Goal: Find specific fact: Find contact information

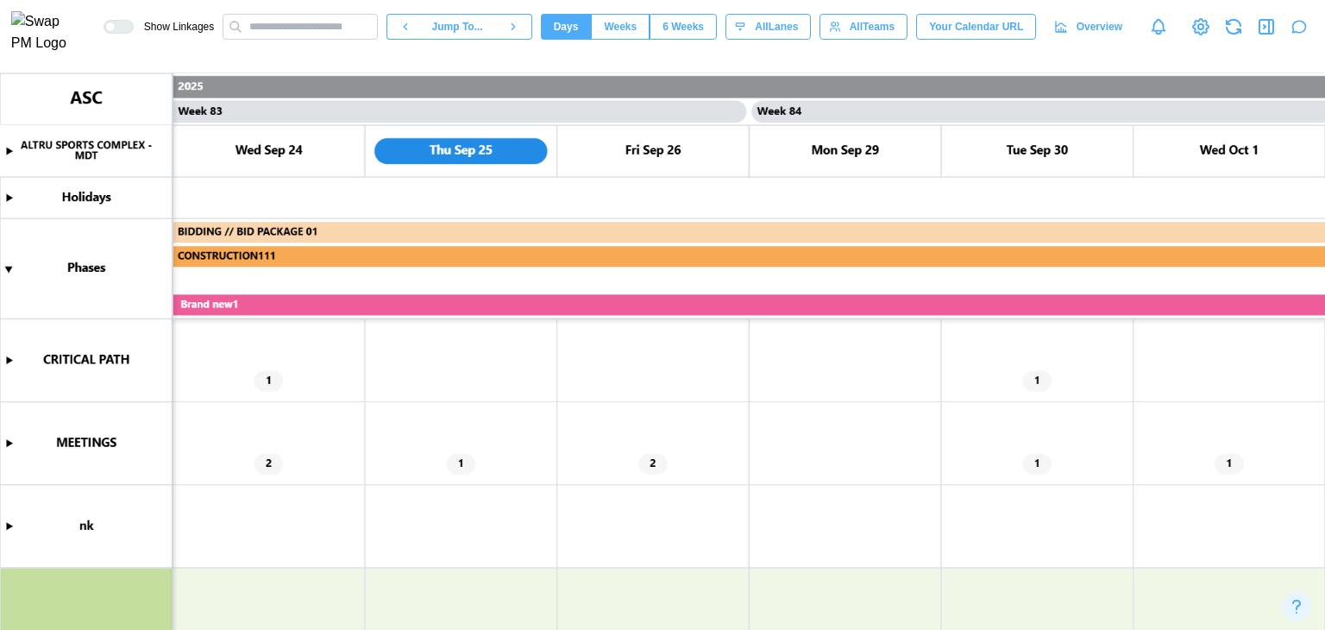
scroll to position [0, 79145]
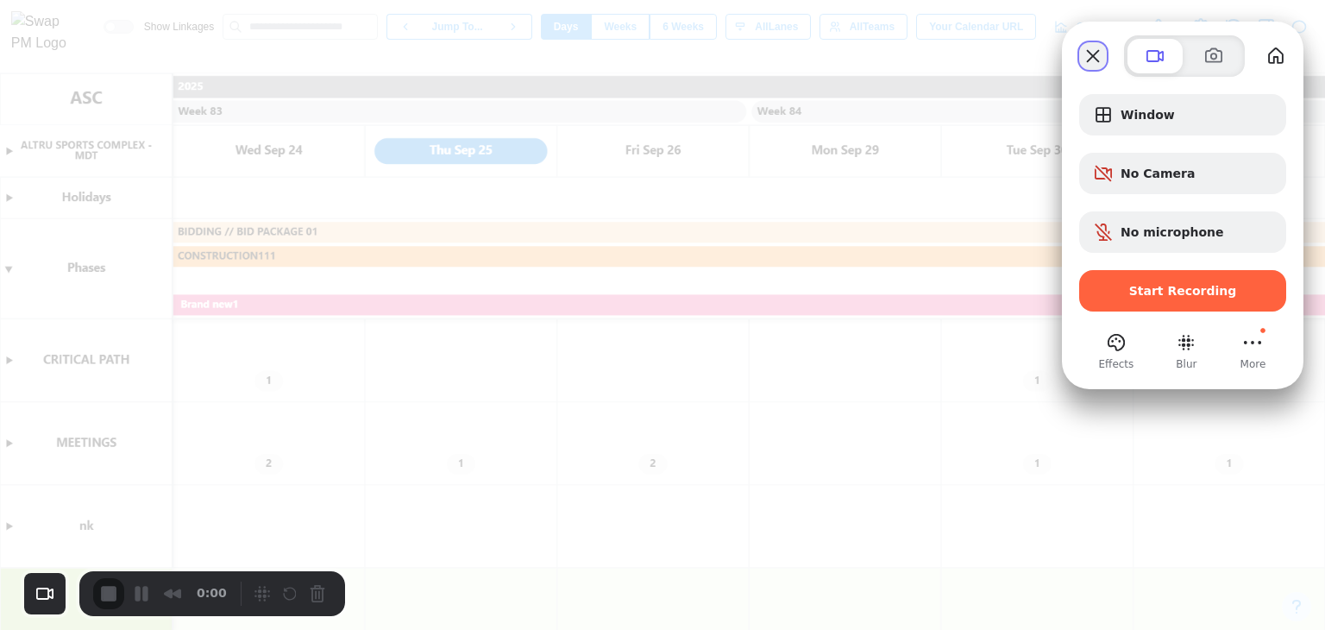
click at [1101, 63] on button "Close" at bounding box center [1093, 56] width 28 height 28
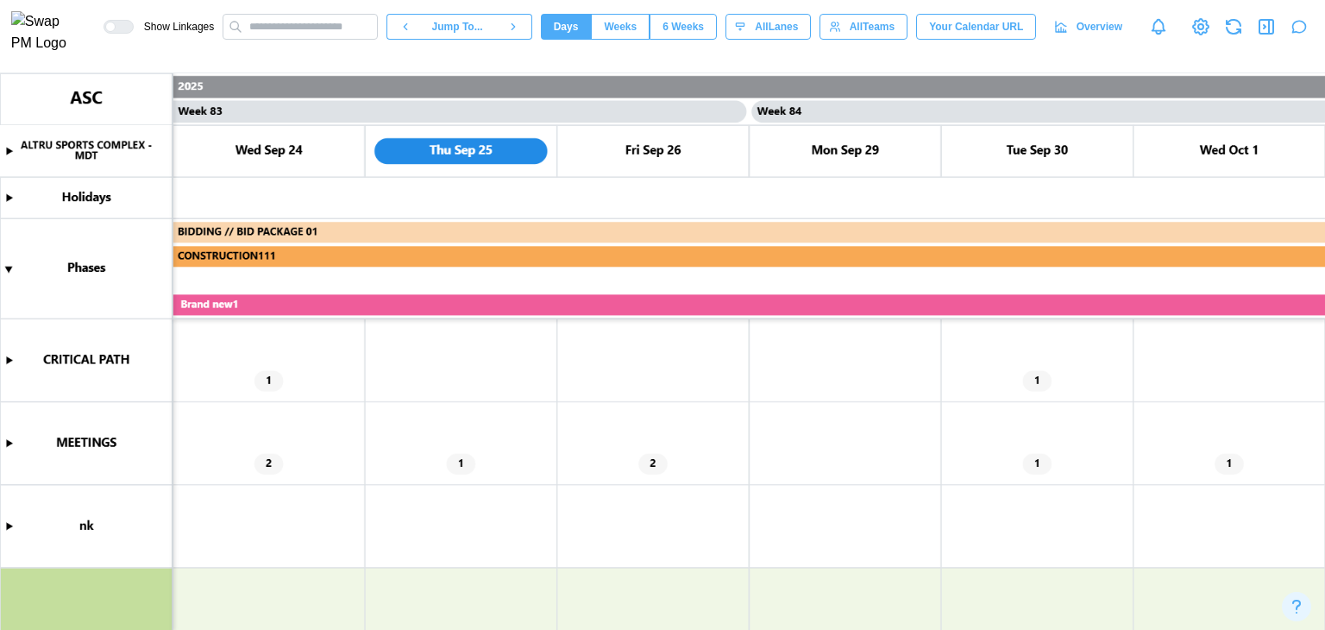
type textarea "*"
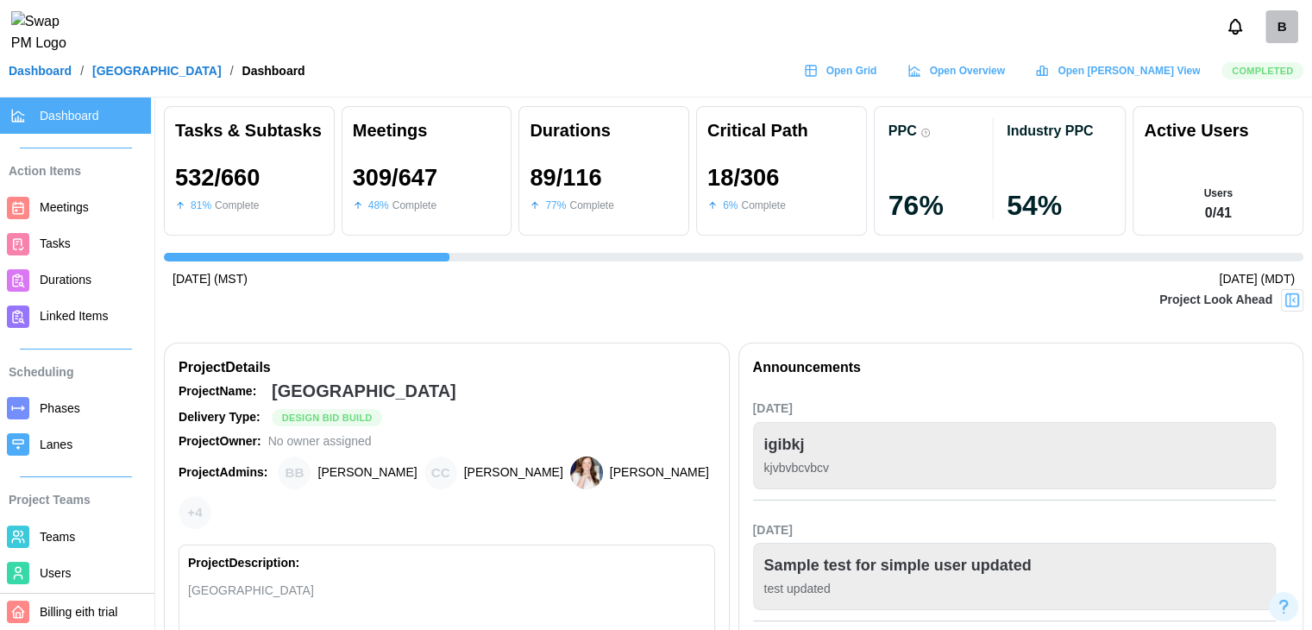
scroll to position [0, 12472]
click at [40, 567] on span "Users" at bounding box center [56, 573] width 32 height 14
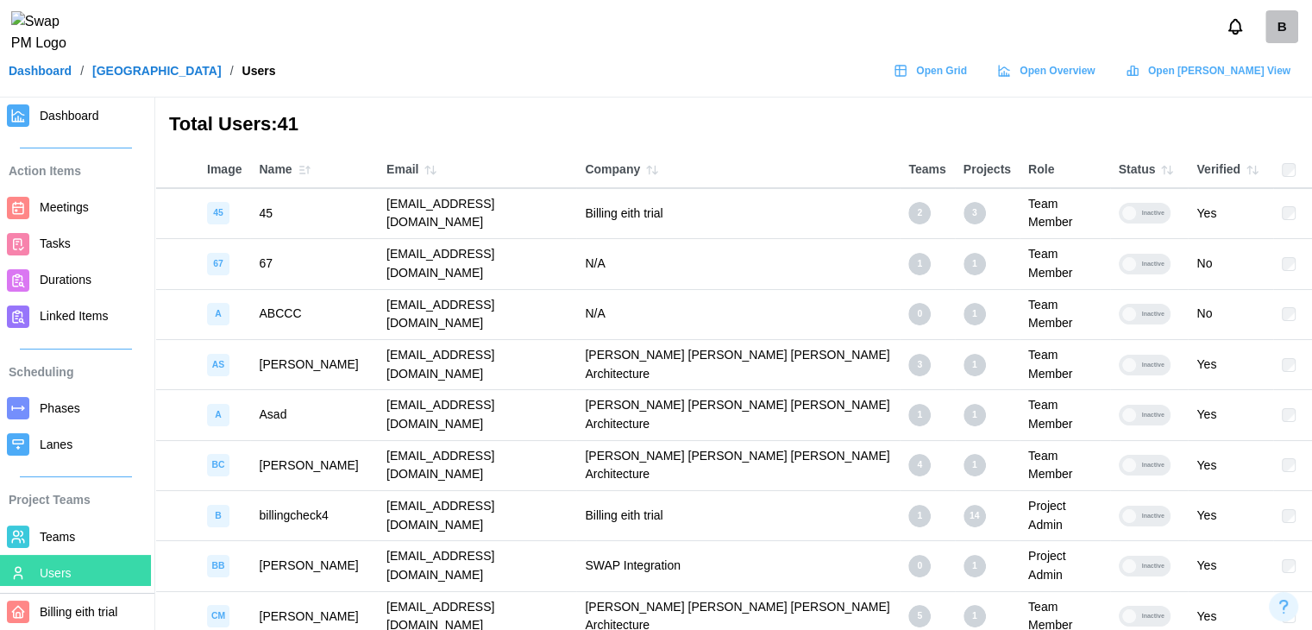
drag, startPoint x: 667, startPoint y: 418, endPoint x: 401, endPoint y: 425, distance: 265.8
click at [401, 491] on td "[EMAIL_ADDRESS][DOMAIN_NAME]" at bounding box center [477, 516] width 198 height 50
copy td "[EMAIL_ADDRESS][DOMAIN_NAME]"
